Goal: Use online tool/utility: Utilize a website feature to perform a specific function

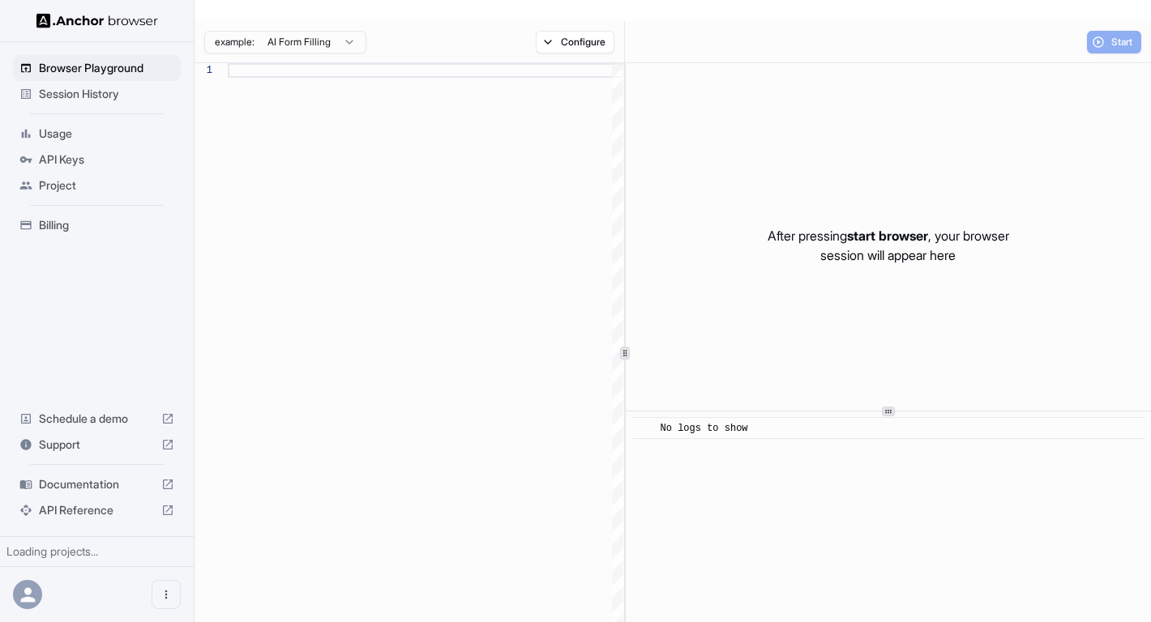
scroll to position [102, 0]
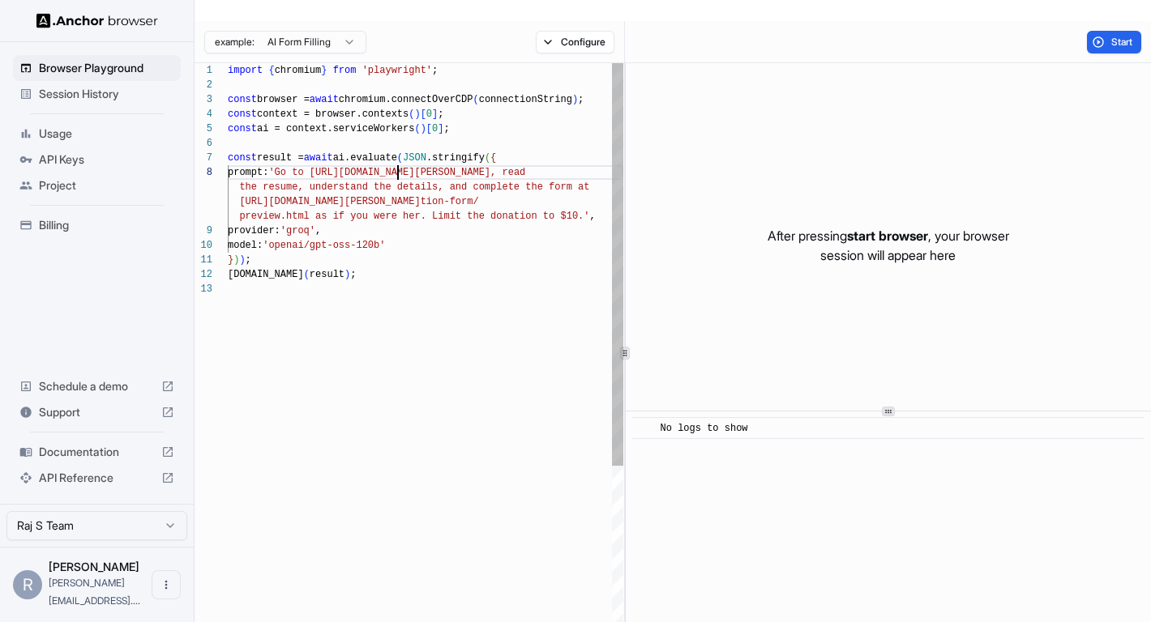
scroll to position [102, 0]
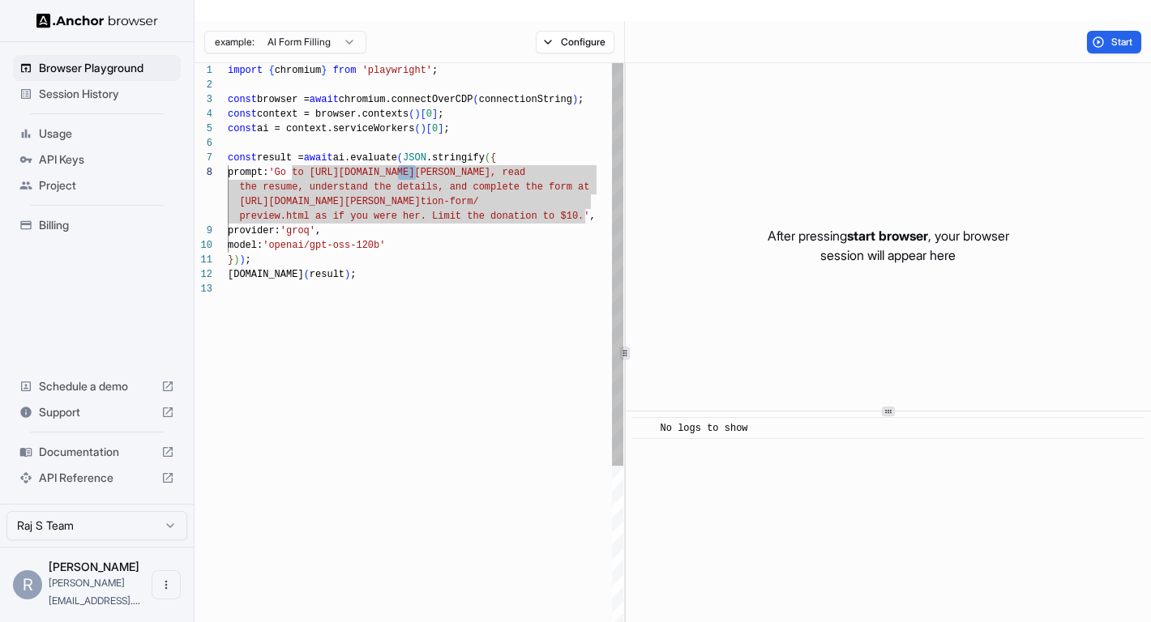
drag, startPoint x: 397, startPoint y: 154, endPoint x: 416, endPoint y: 154, distance: 18.6
click at [416, 154] on div "import { chromium } from 'playwright' ; const browser = await chromium.connectO…" at bounding box center [425, 452] width 395 height 779
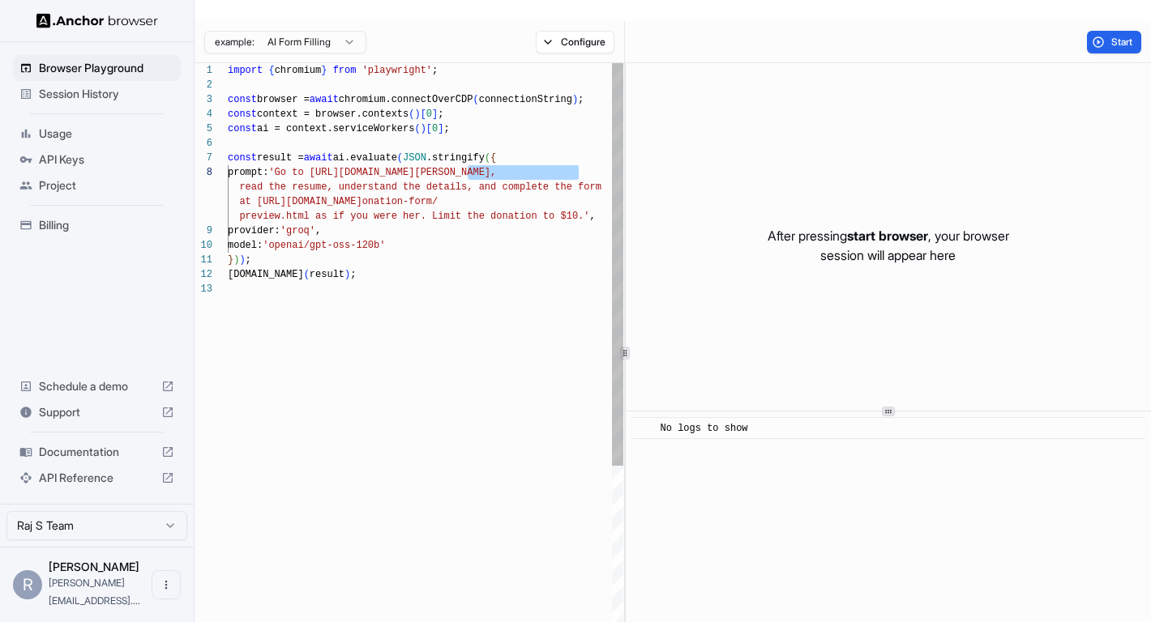
drag, startPoint x: 468, startPoint y: 152, endPoint x: 577, endPoint y: 156, distance: 108.7
click at [577, 156] on div "import { chromium } from 'playwright' ; const browser = await chromium.connectO…" at bounding box center [425, 452] width 395 height 779
drag, startPoint x: 502, startPoint y: 154, endPoint x: 590, endPoint y: 156, distance: 88.3
click at [590, 156] on div "import { chromium } from 'playwright' ; const browser = await chromium.connectO…" at bounding box center [425, 452] width 395 height 779
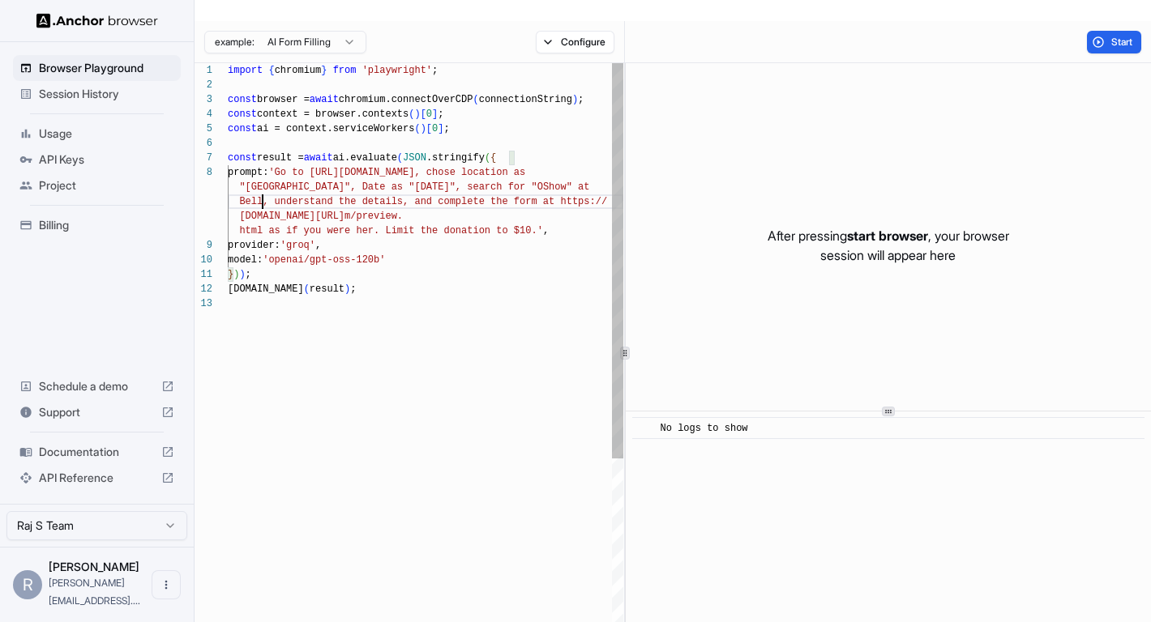
scroll to position [131, 0]
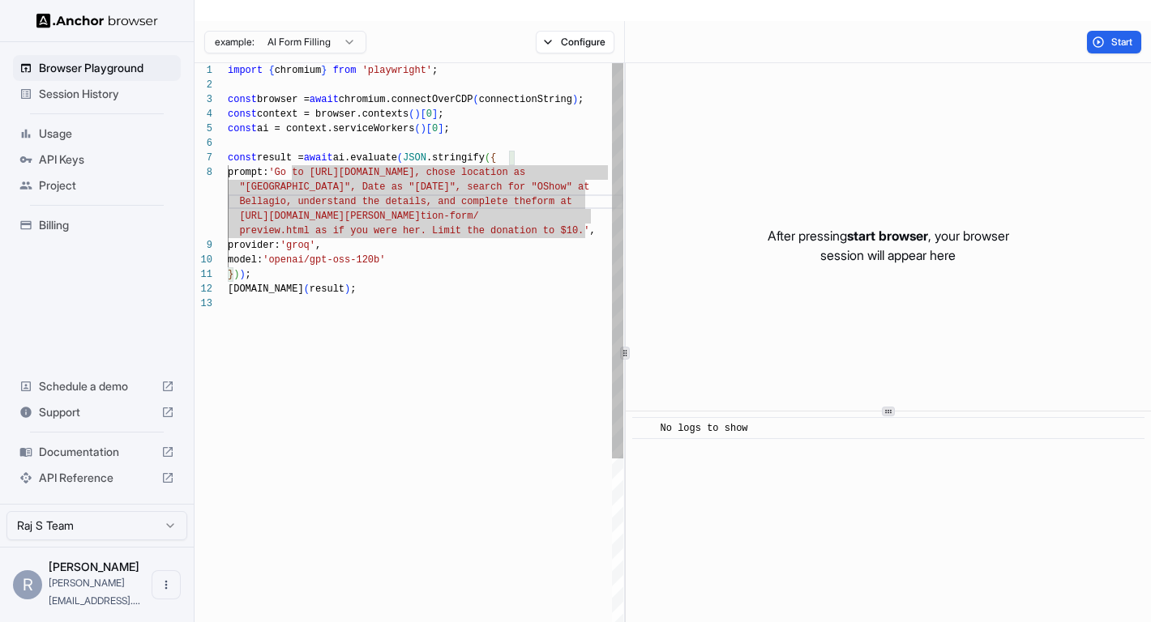
click at [528, 165] on div "import { chromium } from 'playwright' ; const browser = await chromium.connectO…" at bounding box center [425, 460] width 395 height 794
click at [476, 183] on div "import { chromium } from 'playwright' ; const browser = await chromium.connectO…" at bounding box center [425, 460] width 395 height 794
click at [499, 181] on div "import { chromium } from 'playwright' ; const browser = await chromium.connectO…" at bounding box center [425, 460] width 395 height 794
click at [584, 211] on div "import { chromium } from 'playwright' ; const browser = await chromium.connectO…" at bounding box center [425, 460] width 395 height 794
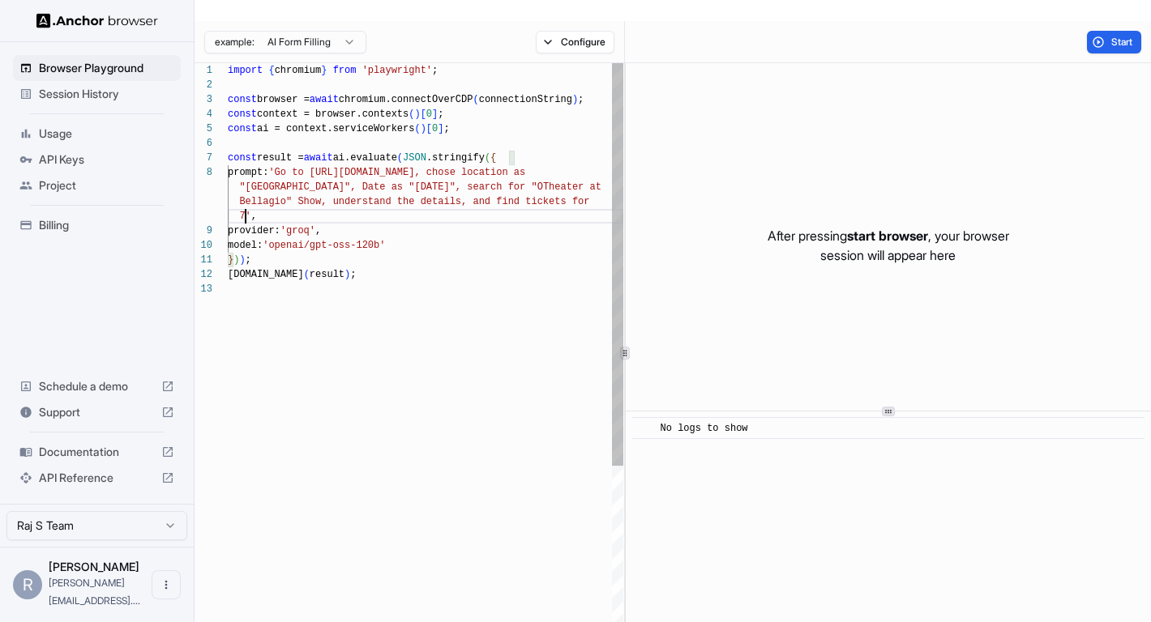
scroll to position [0, 0]
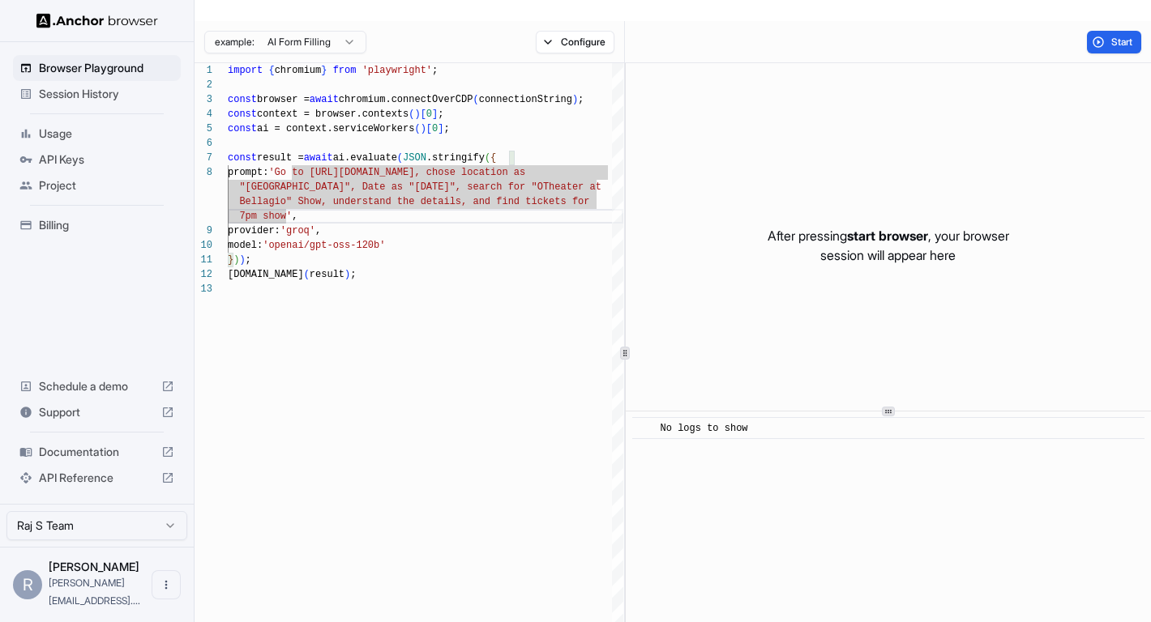
click at [334, 192] on div "import { chromium } from 'playwright' ; const browser = await chromium.connectO…" at bounding box center [425, 452] width 395 height 779
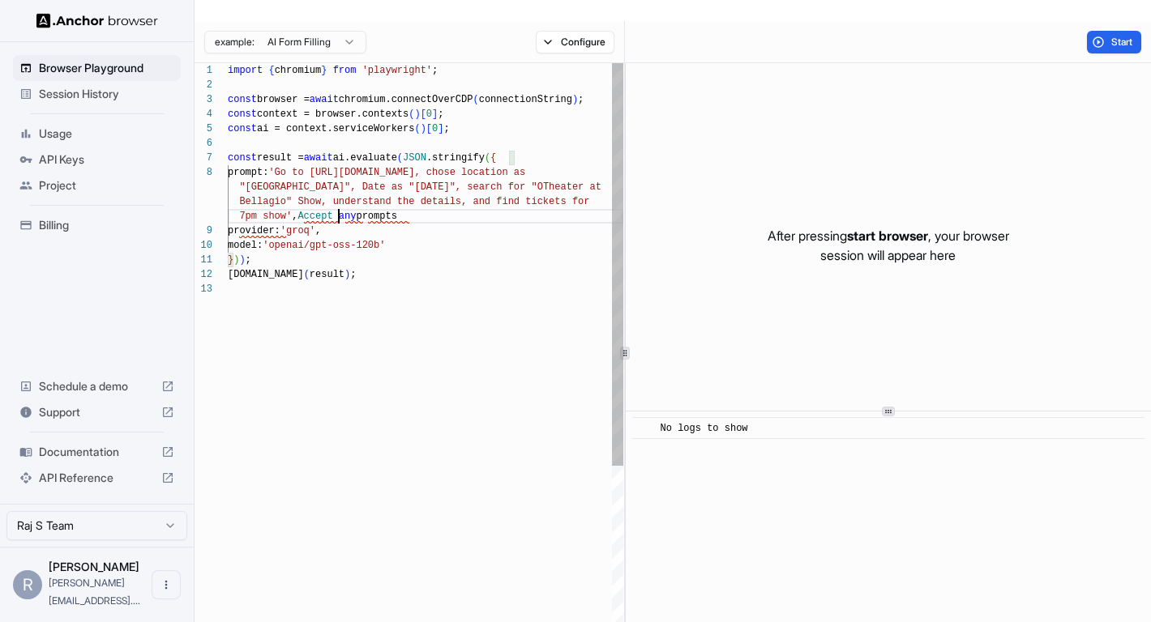
click at [338, 194] on div "import { chromium } from 'playwright' ; const browser = await chromium.connectO…" at bounding box center [425, 452] width 395 height 779
click at [415, 200] on div "import { chromium } from 'playwright' ; const browser = await chromium.connectO…" at bounding box center [425, 452] width 395 height 779
click at [355, 213] on div "import { chromium } from 'playwright' ; const browser = await chromium.connectO…" at bounding box center [425, 452] width 395 height 779
type textarea "**********"
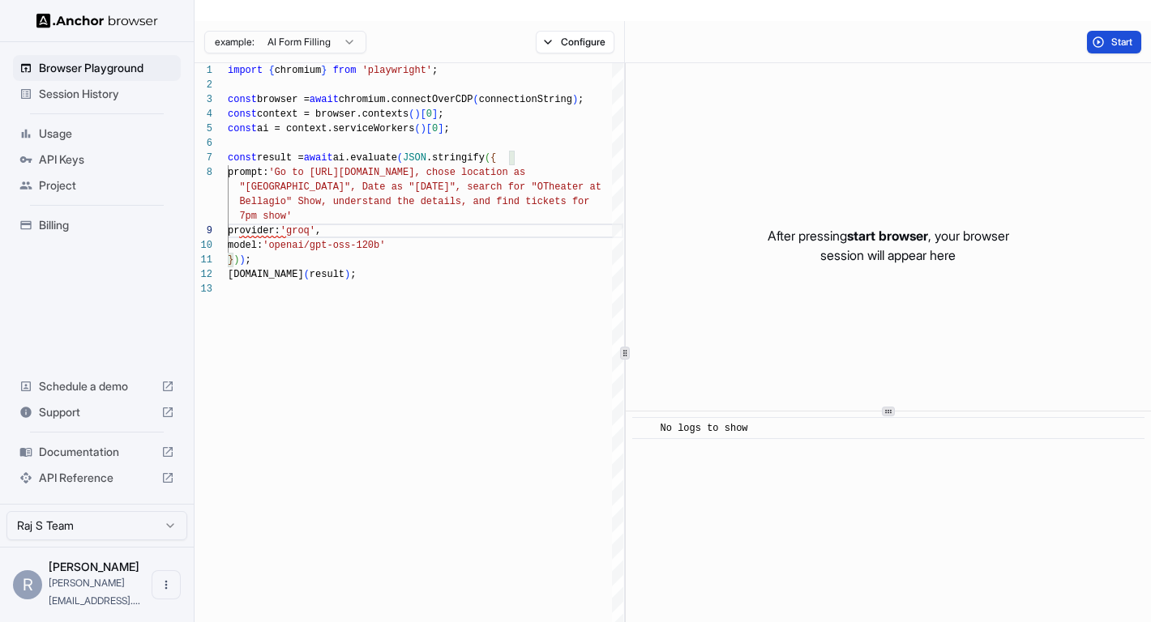
click at [1117, 36] on span "Start" at bounding box center [1122, 42] width 23 height 13
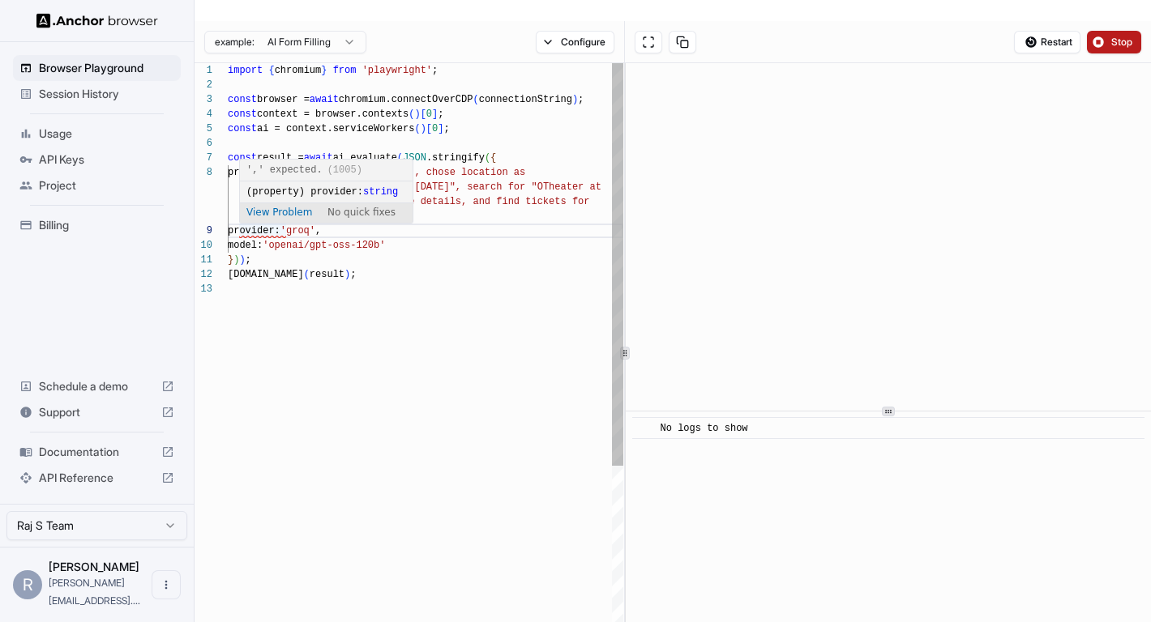
click at [274, 209] on div "import { chromium } from 'playwright' ; const browser = await chromium.connectO…" at bounding box center [425, 452] width 395 height 779
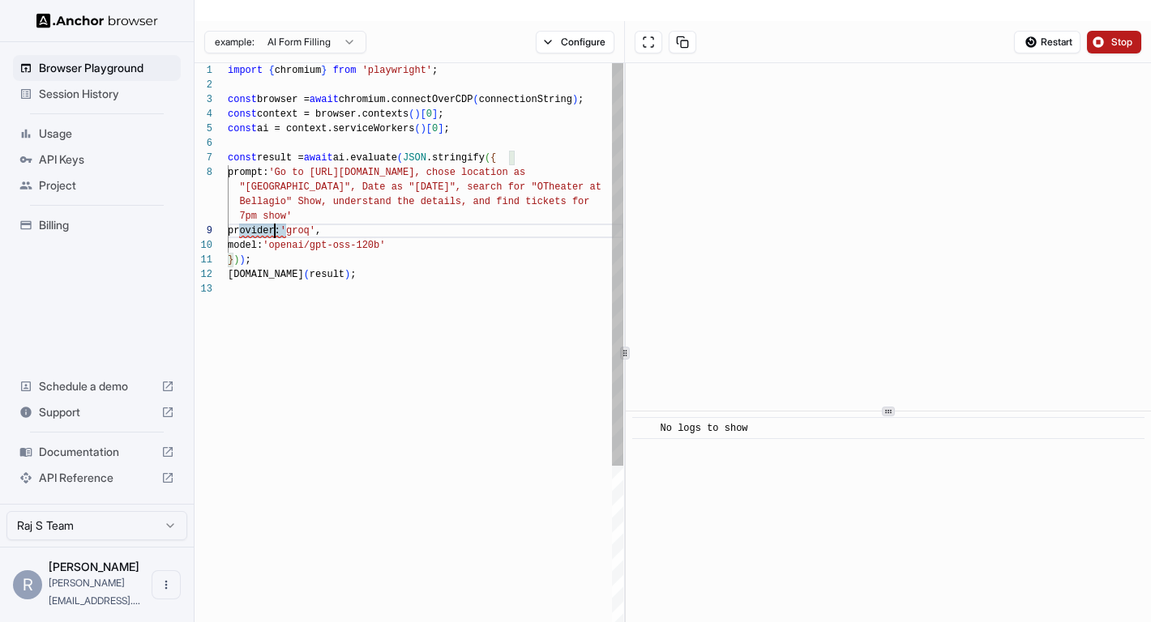
click at [274, 209] on div "import { chromium } from 'playwright' ; const browser = await chromium.connectO…" at bounding box center [425, 452] width 395 height 779
click at [506, 330] on div "provider: 'groq' , model: 'openai/gpt-oss-120b' } ) ) ; [DOMAIN_NAME] ( result …" at bounding box center [425, 452] width 395 height 779
